Goal: Task Accomplishment & Management: Manage account settings

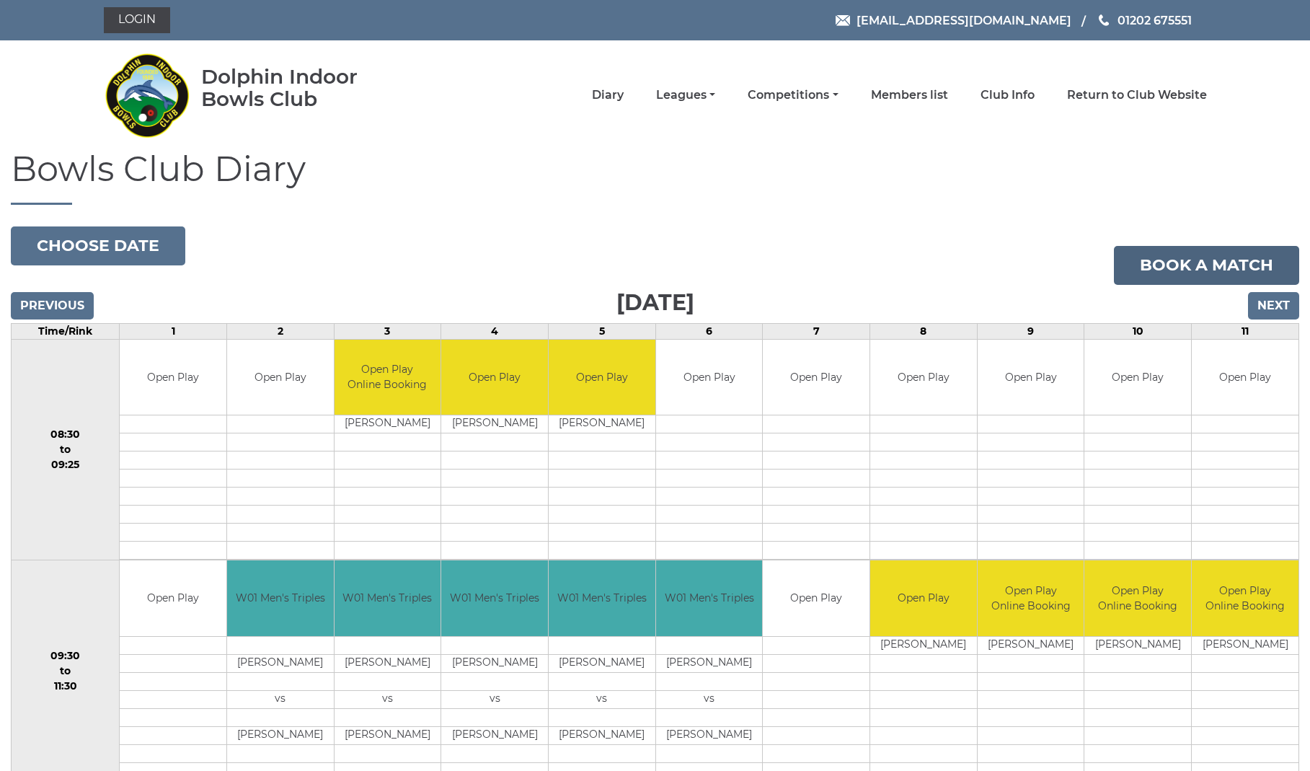
click at [1194, 268] on link "Book a match" at bounding box center [1206, 265] width 185 height 39
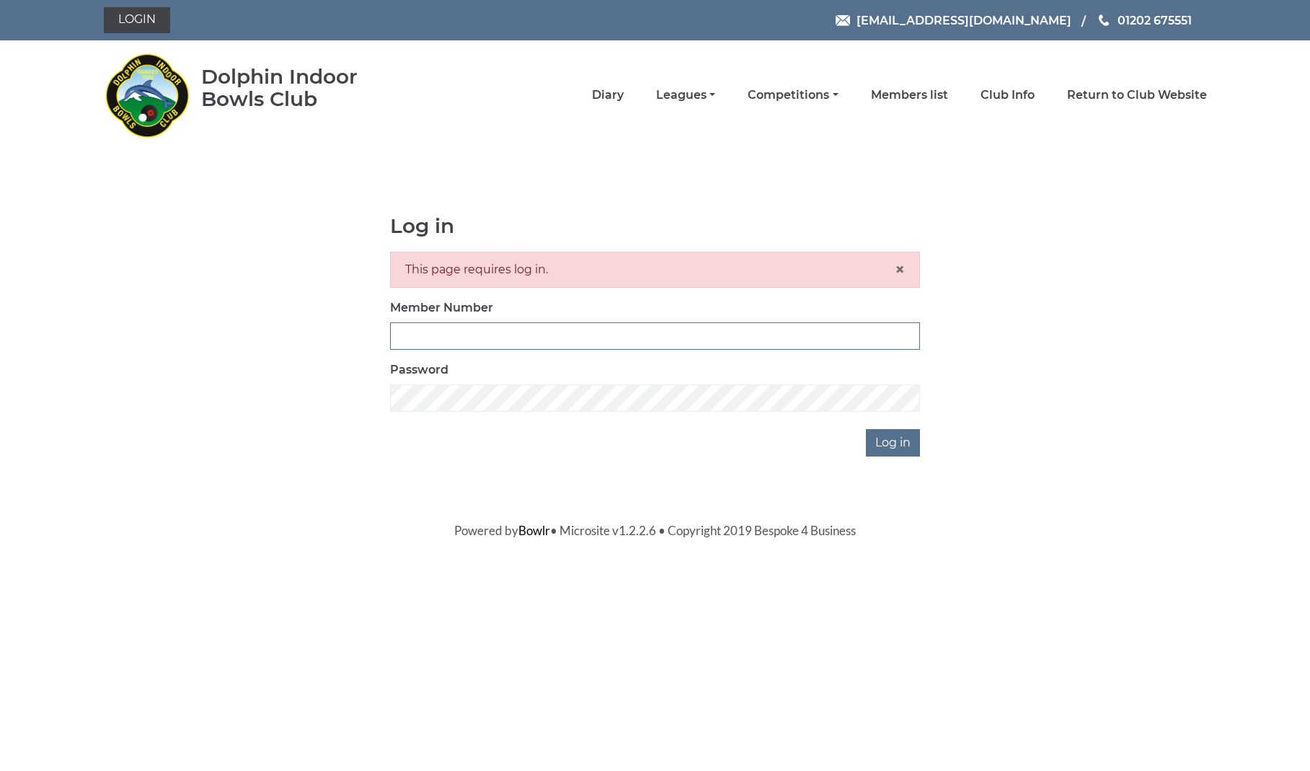
type input "2820"
click at [894, 446] on input "Log in" at bounding box center [893, 442] width 54 height 27
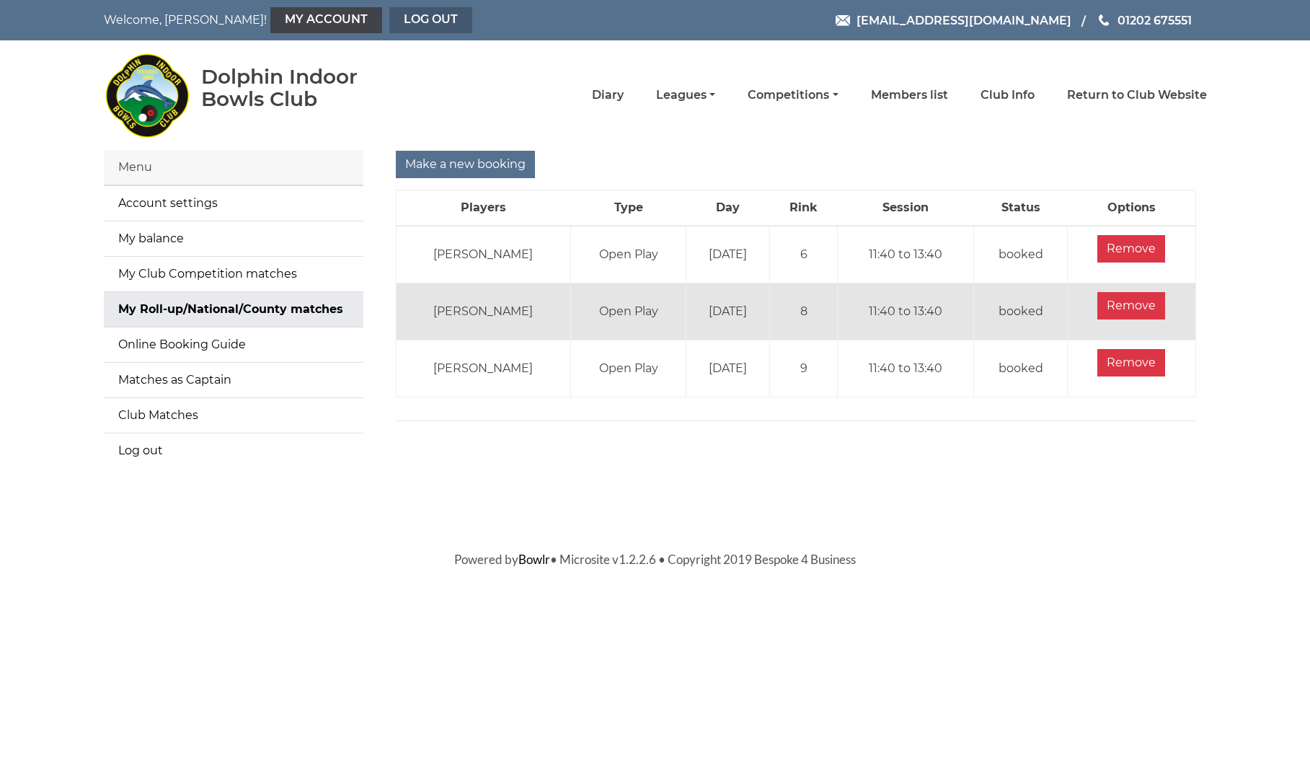
click at [389, 17] on link "Log out" at bounding box center [430, 20] width 83 height 26
